Goal: Find specific page/section: Locate a particular part of the current website

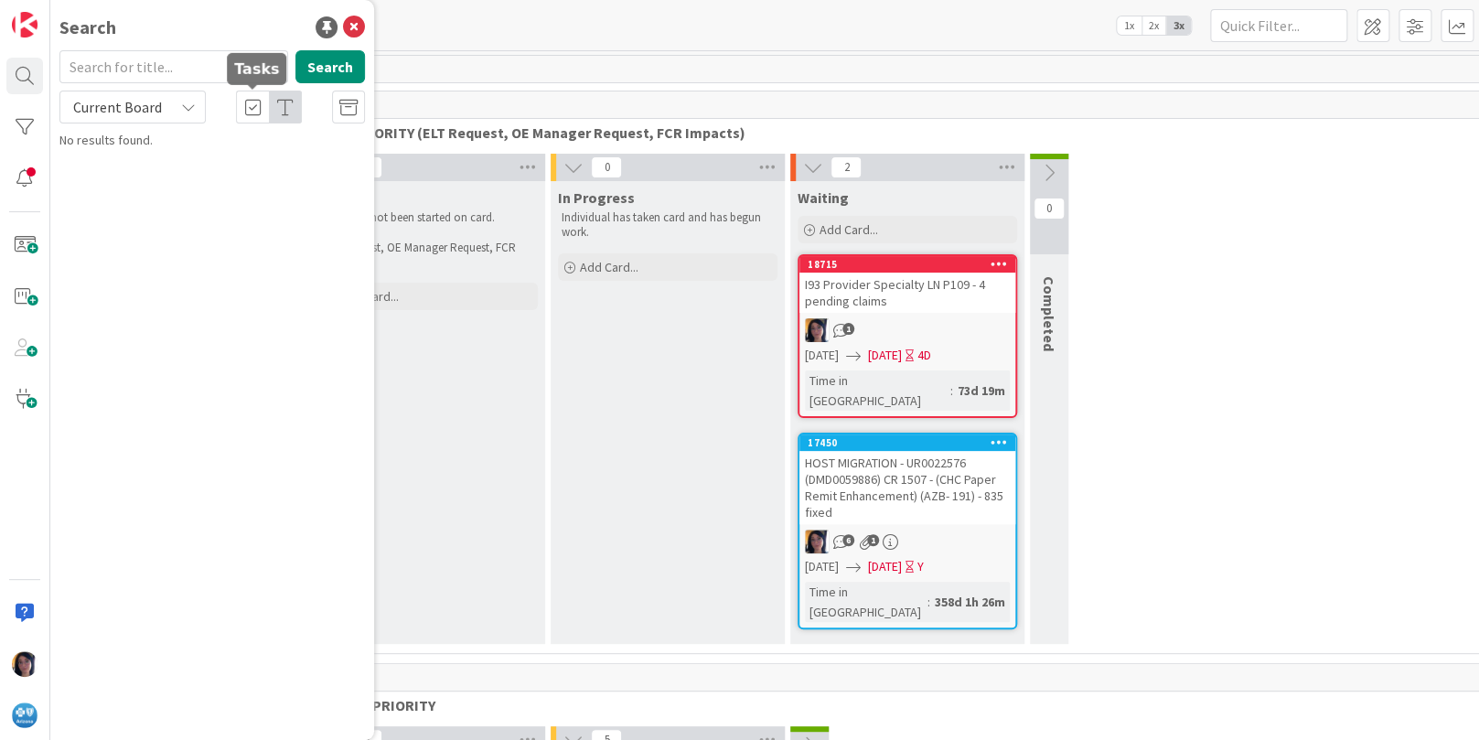
click at [110, 70] on input "text" at bounding box center [173, 66] width 229 height 33
type input "PT058"
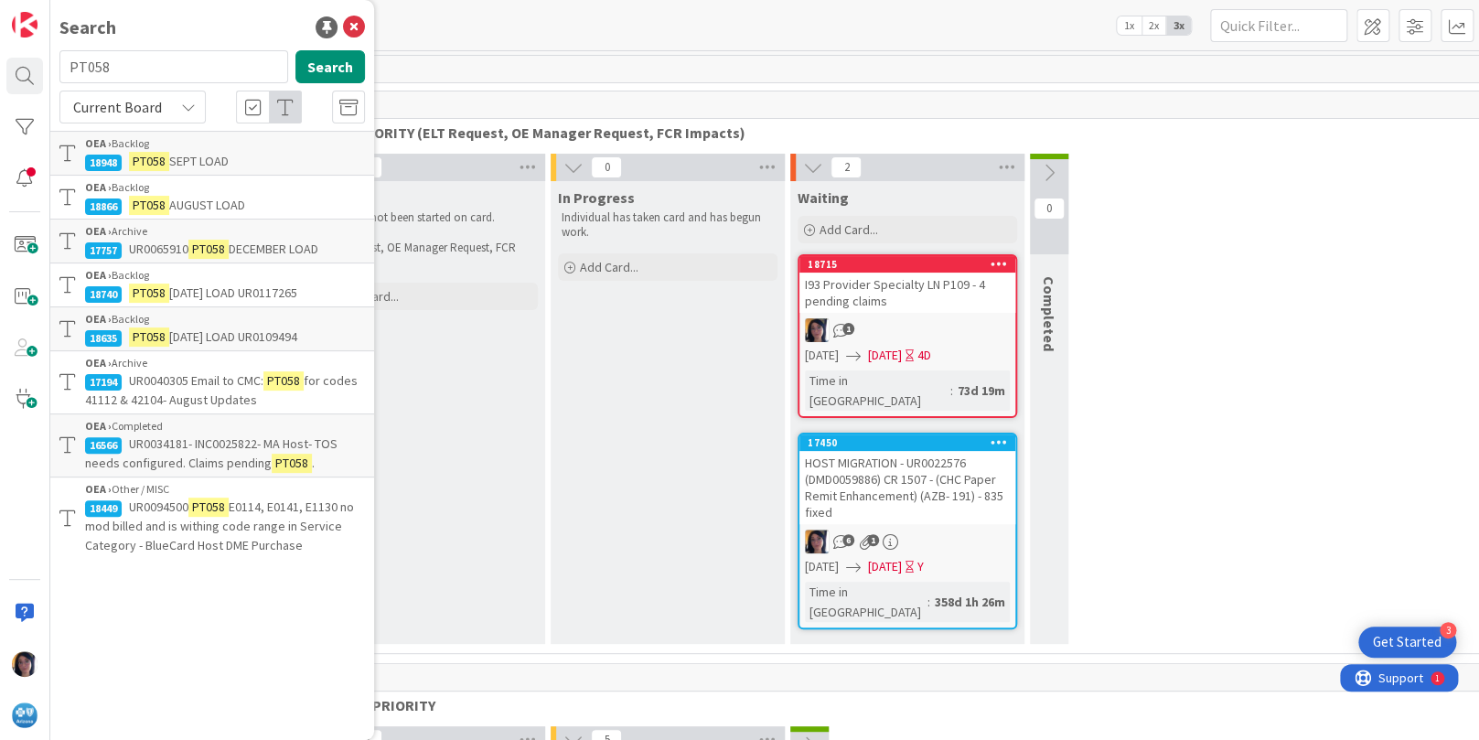
click at [180, 203] on span "AUGUST LOAD" at bounding box center [207, 205] width 76 height 16
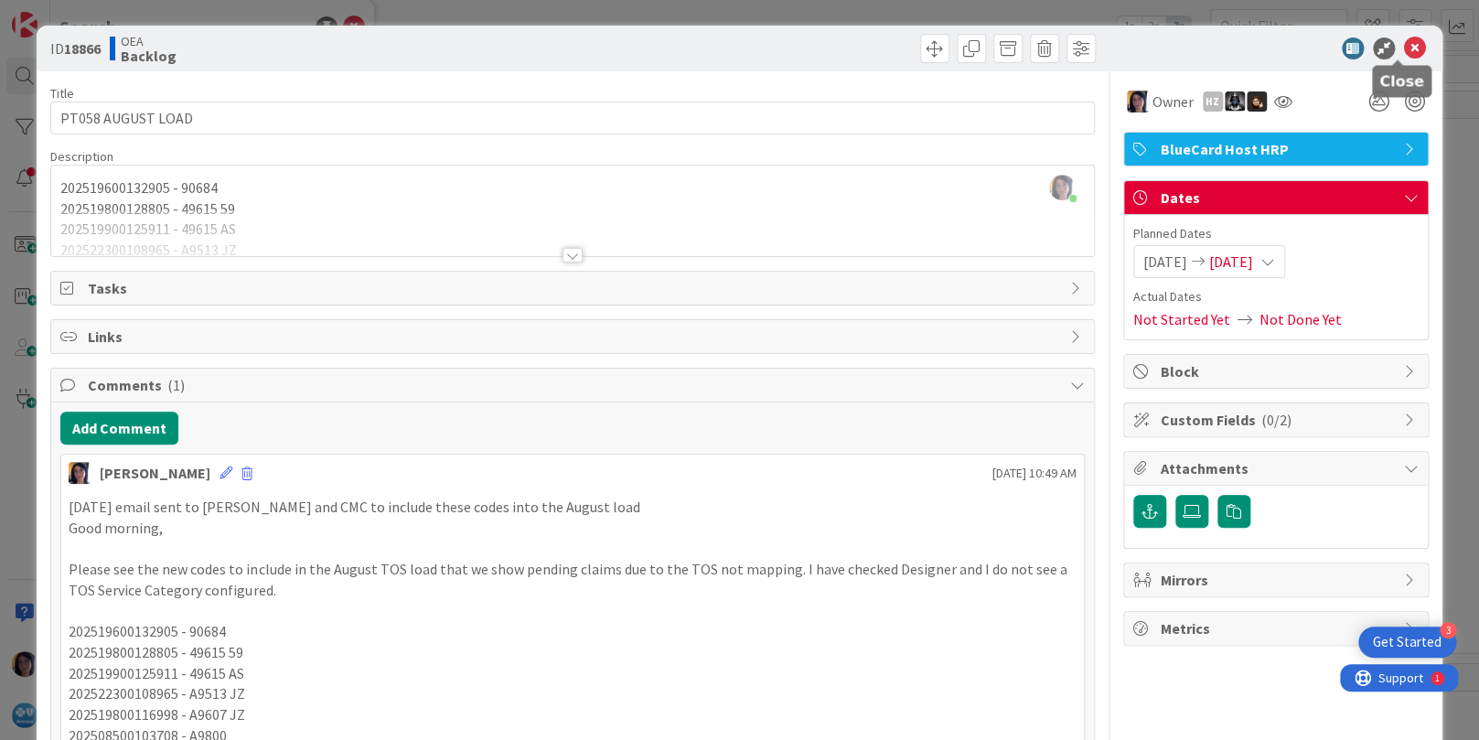
click at [1404, 45] on icon at bounding box center [1415, 49] width 22 height 22
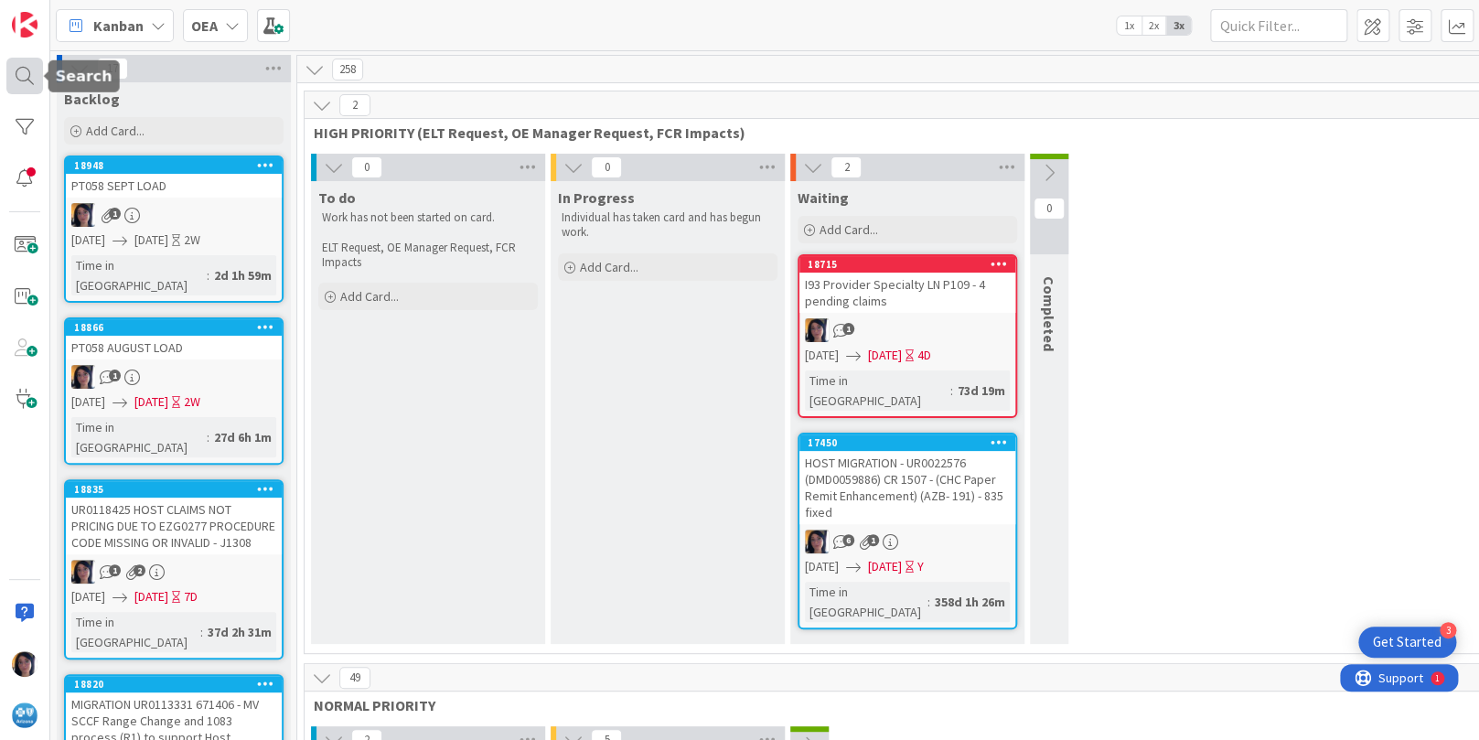
click at [15, 70] on div at bounding box center [24, 76] width 37 height 37
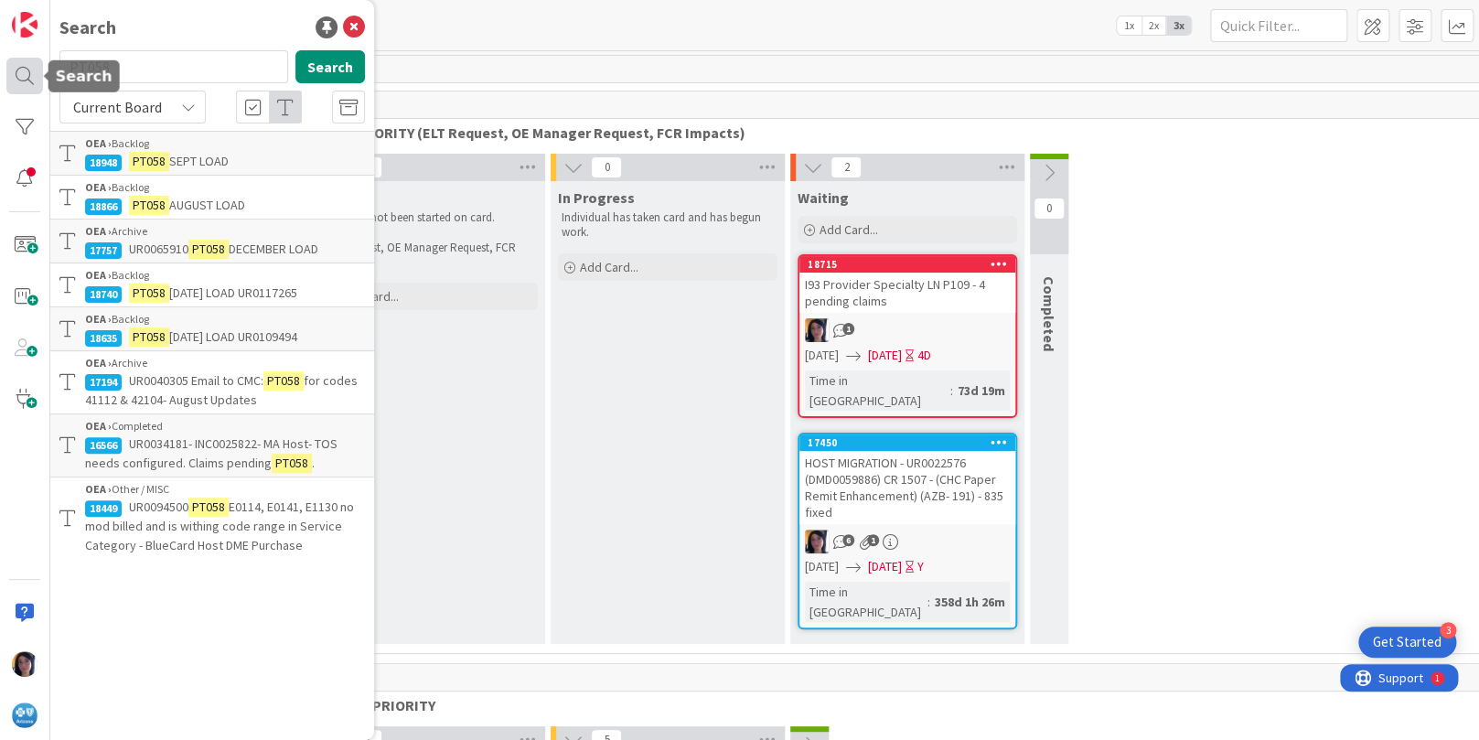
click at [42, 78] on body "3 Get Started Search PT058 Search Current Board OEA › Backlog 18948 PT058 SEPT …" at bounding box center [739, 370] width 1479 height 740
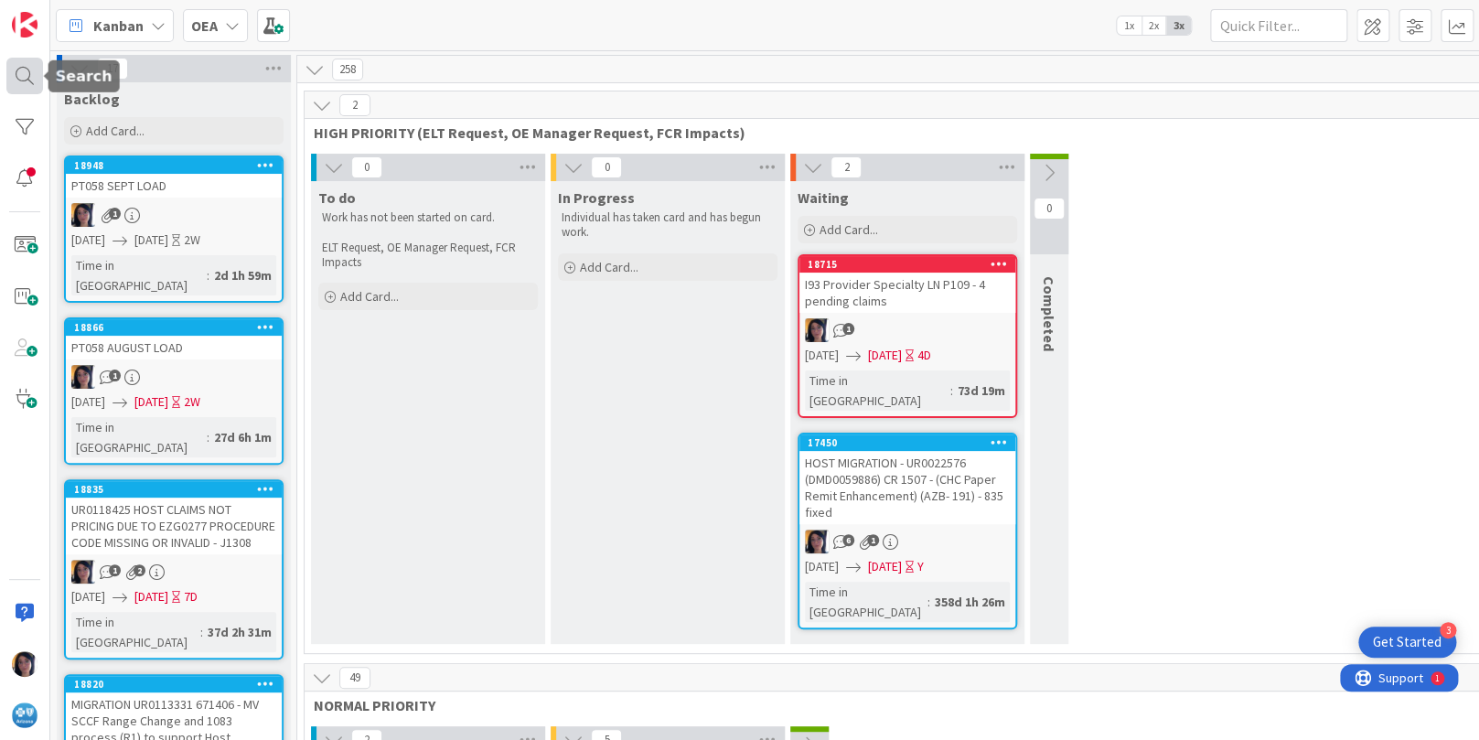
click at [25, 64] on div at bounding box center [24, 76] width 37 height 37
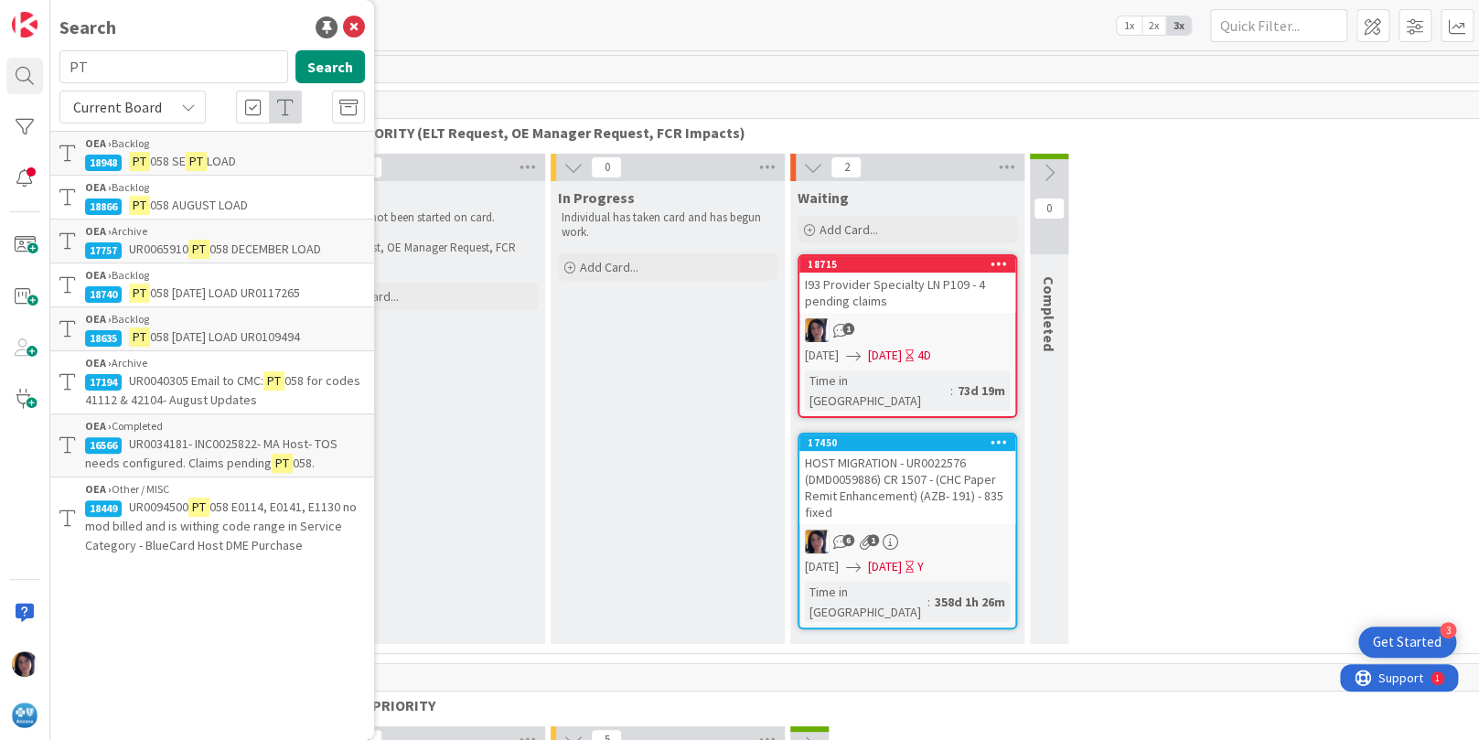
type input "P"
type input "ur0121143"
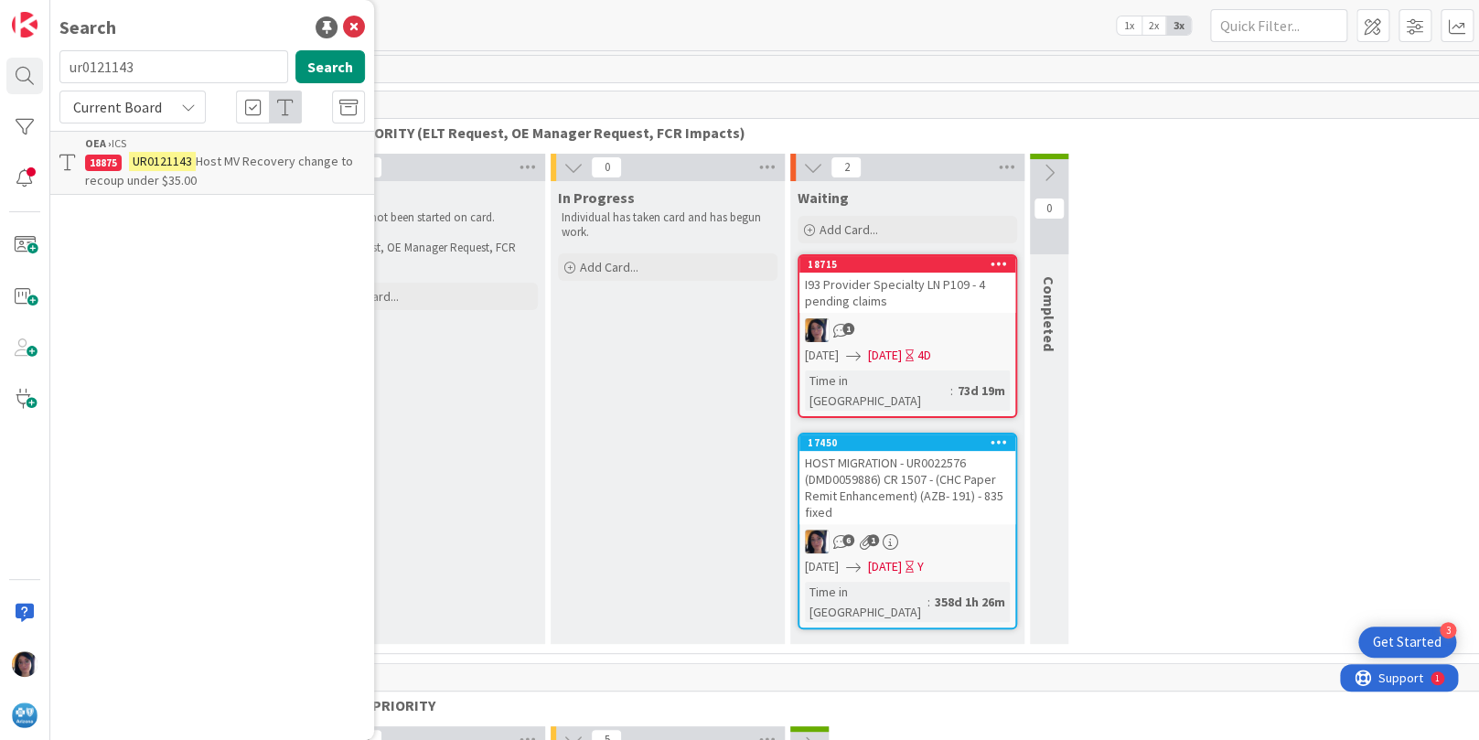
click at [166, 172] on span "Host MV Recovery change to recoup under $35.00" at bounding box center [219, 171] width 268 height 36
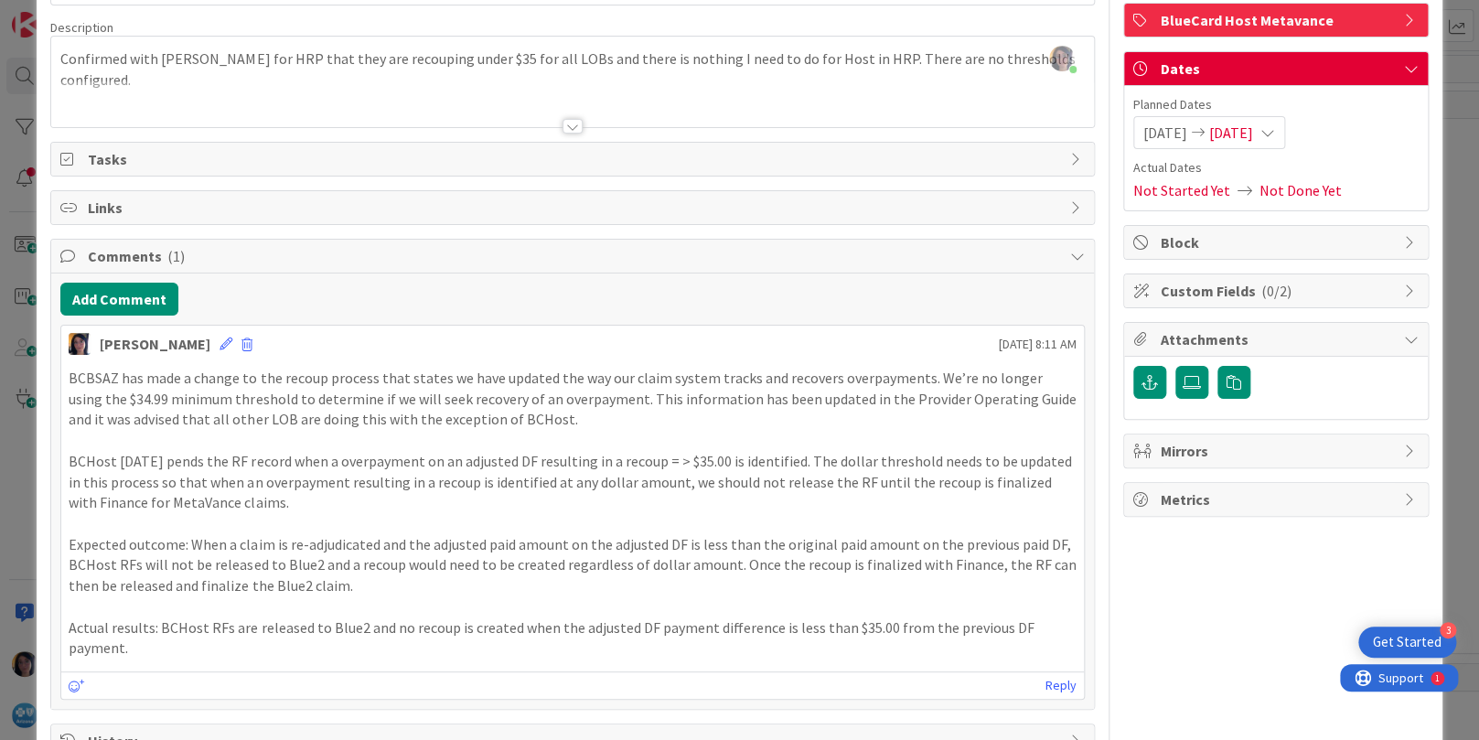
scroll to position [185, 0]
